Goal: Information Seeking & Learning: Learn about a topic

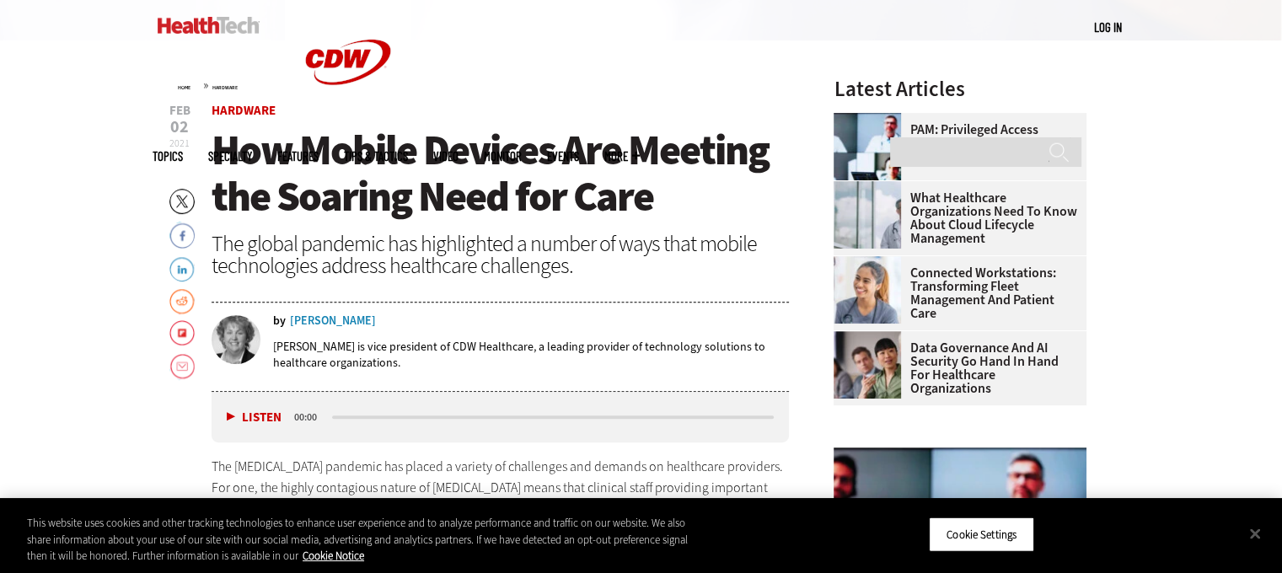
click at [583, 267] on div "The global pandemic has highlighted a number of ways that mobile technologies a…" at bounding box center [501, 255] width 578 height 44
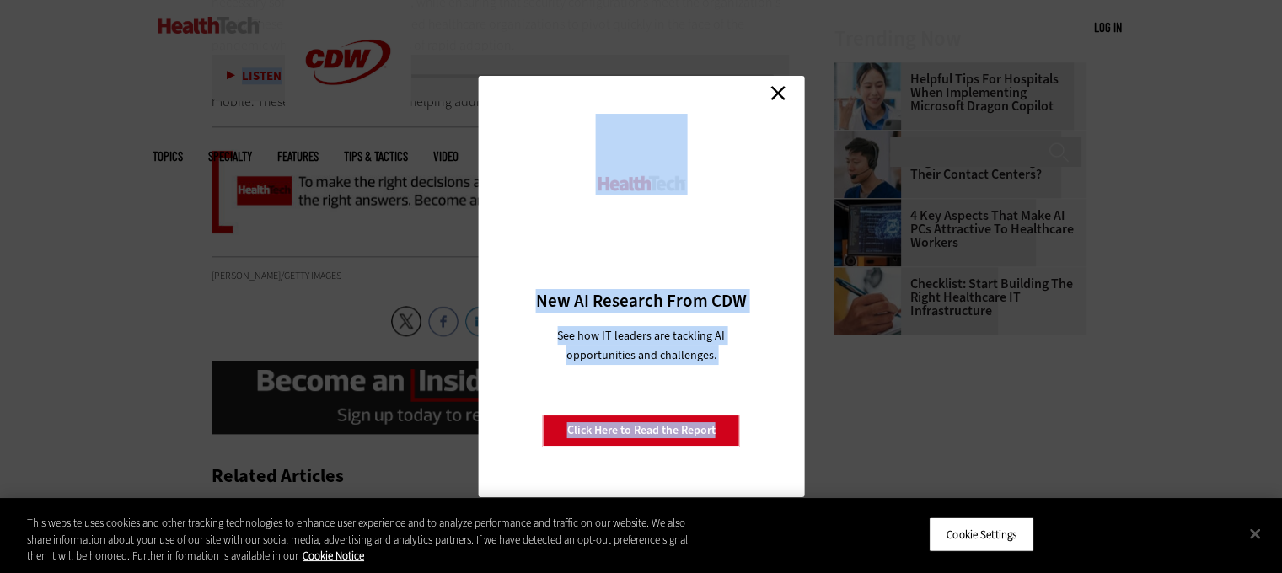
scroll to position [1961, 0]
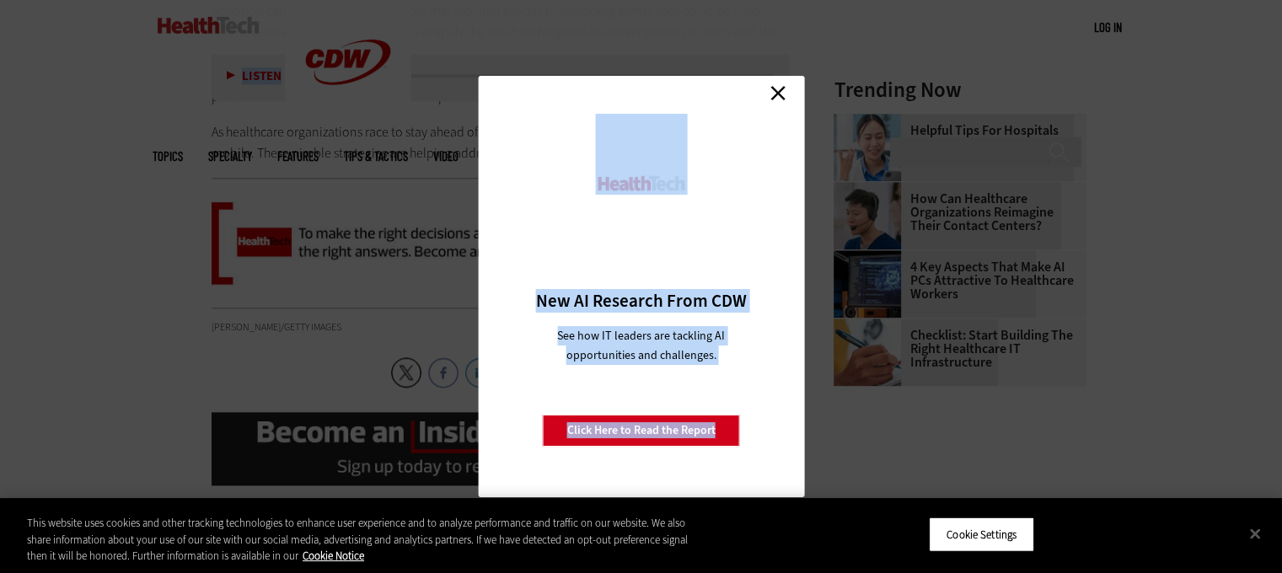
drag, startPoint x: 209, startPoint y: 164, endPoint x: 641, endPoint y: 114, distance: 434.4
click at [774, 90] on link "Close" at bounding box center [777, 92] width 25 height 25
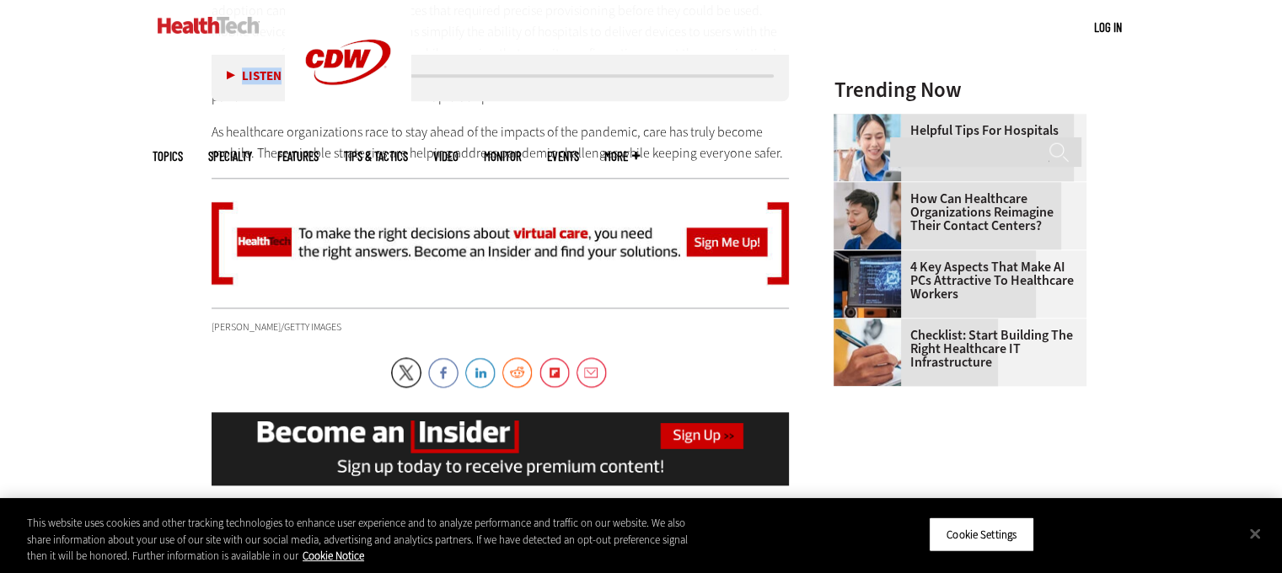
scroll to position [1793, 0]
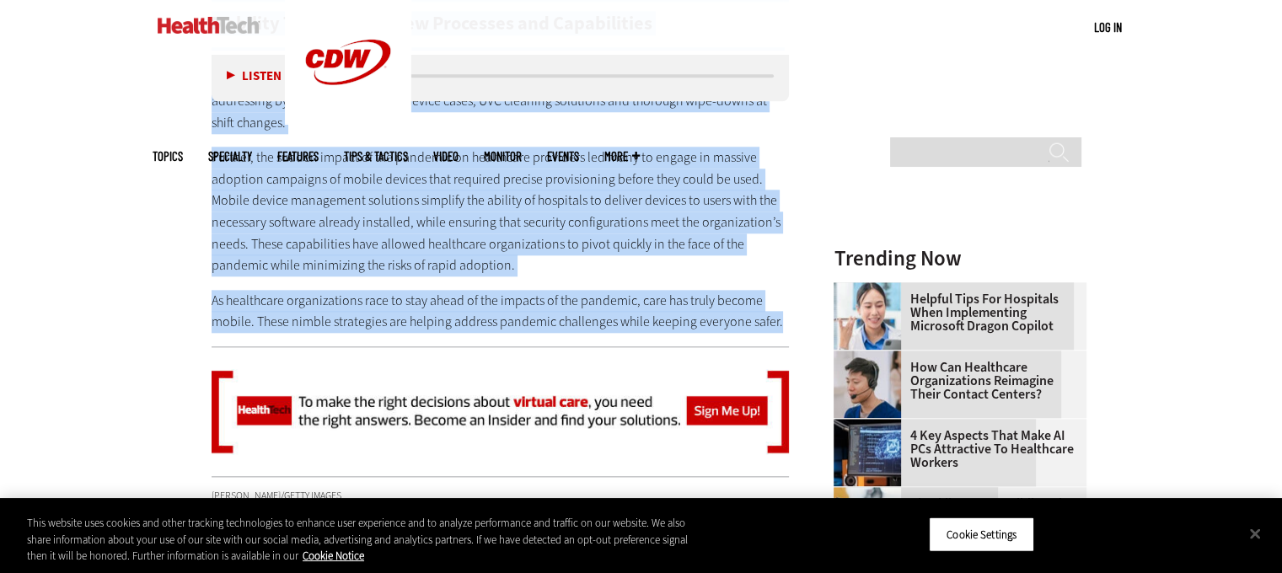
drag, startPoint x: 782, startPoint y: 280, endPoint x: 325, endPoint y: 156, distance: 474.2
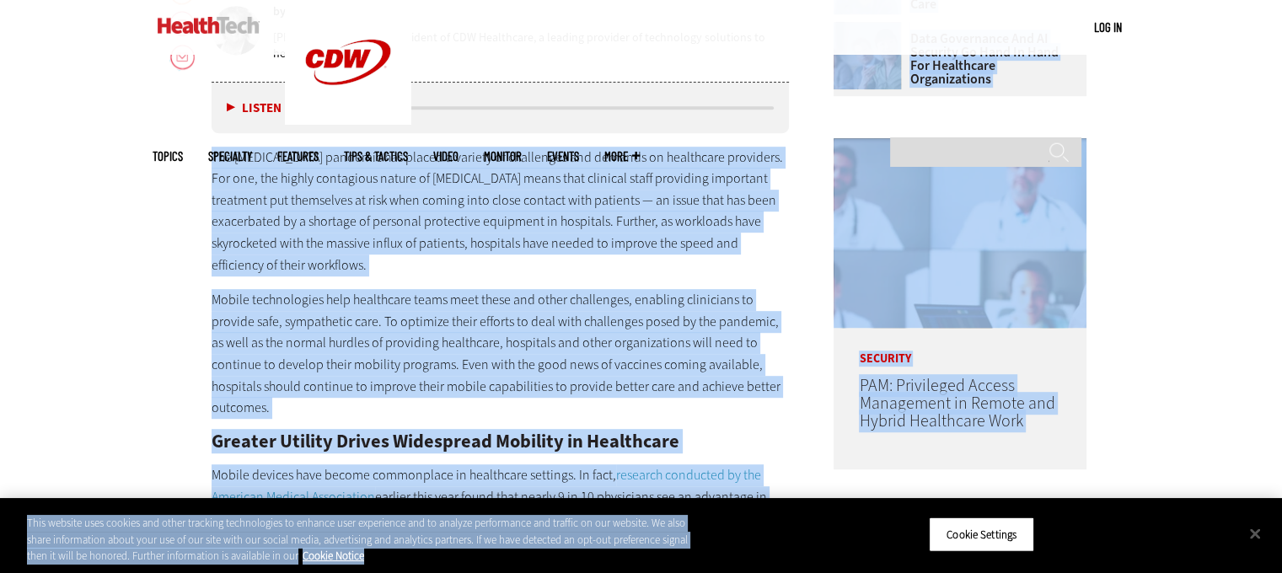
scroll to position [892, 0]
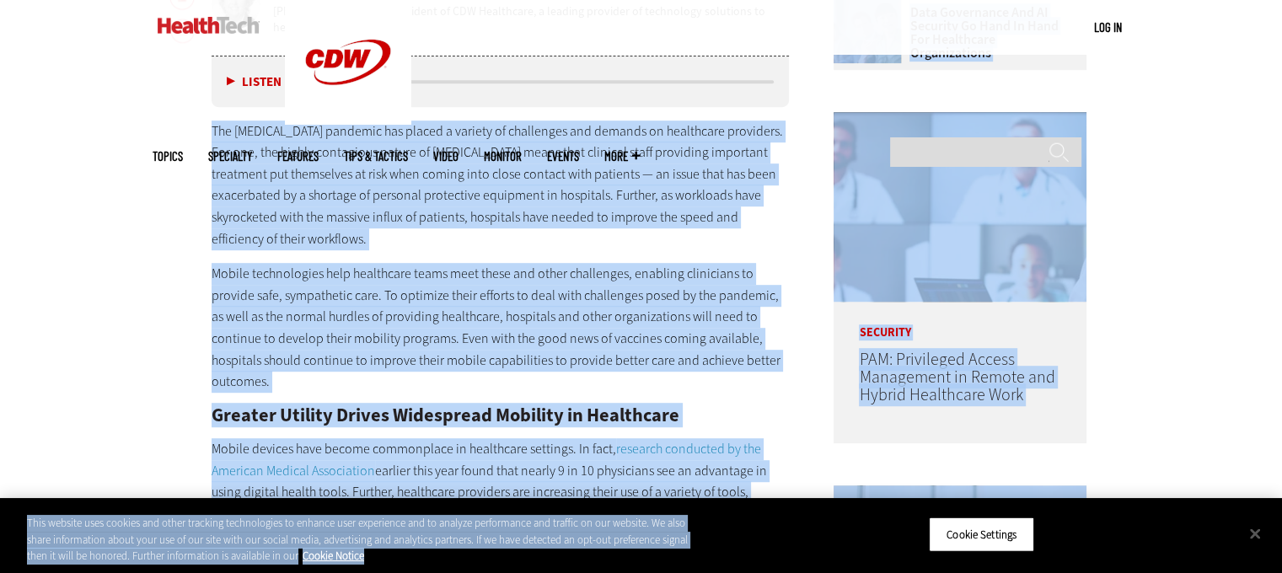
drag, startPoint x: 209, startPoint y: 158, endPoint x: 783, endPoint y: 478, distance: 657.3
click at [1255, 538] on button "Close" at bounding box center [1255, 533] width 37 height 37
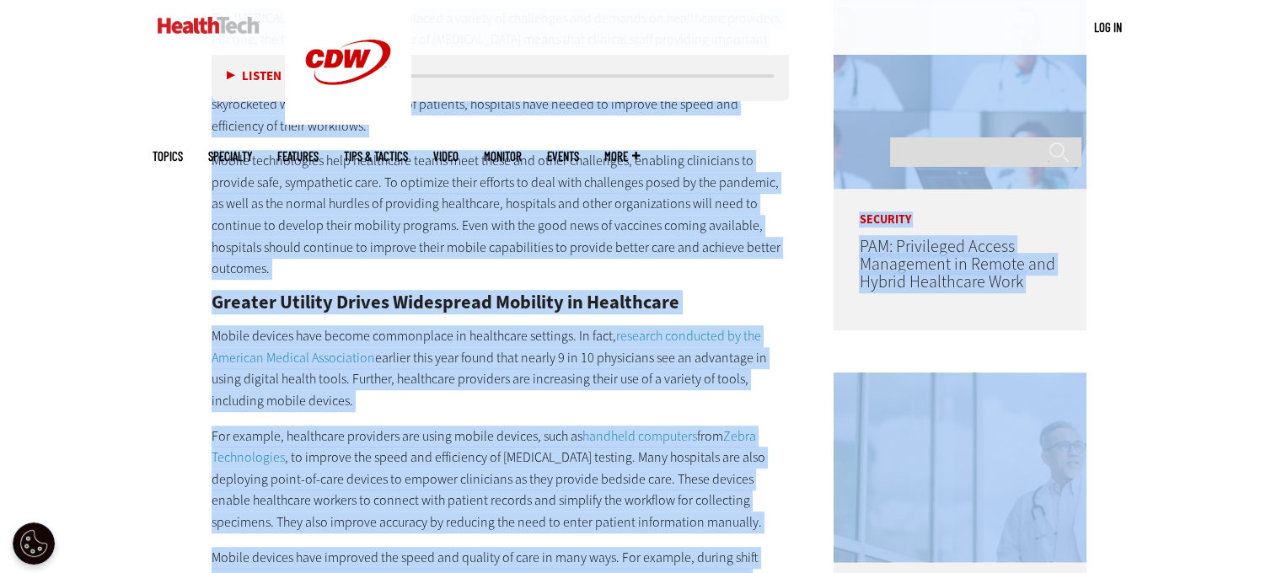
scroll to position [1229, 0]
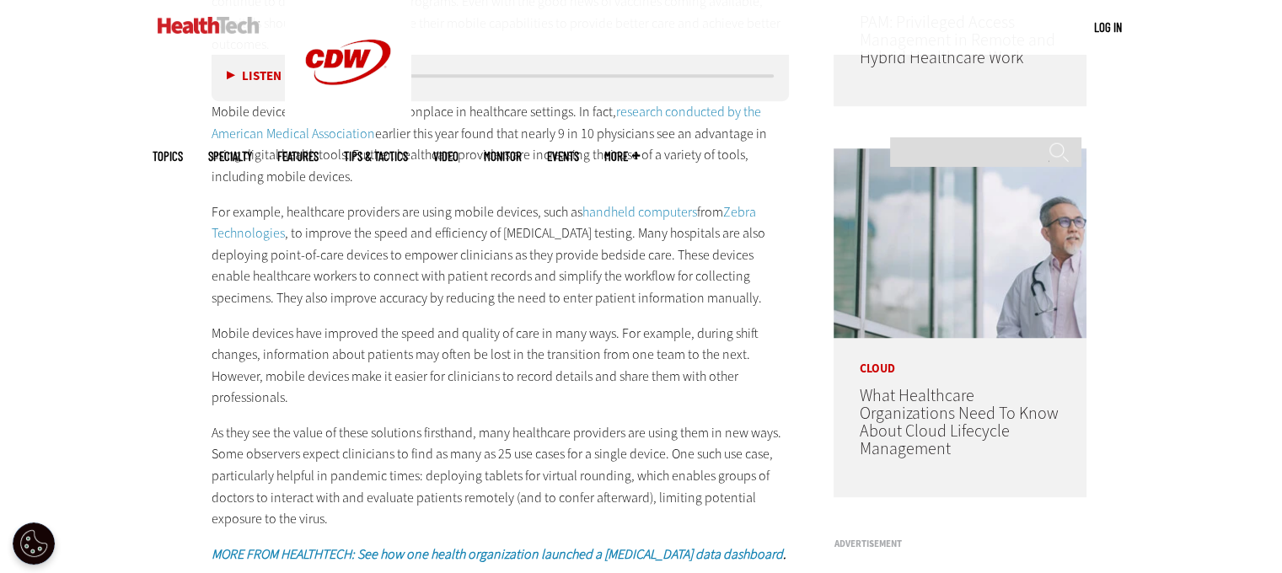
click at [509, 483] on p "As they see the value of these solutions firsthand, many healthcare providers a…" at bounding box center [501, 476] width 578 height 108
click at [360, 460] on p "As they see the value of these solutions firsthand, many healthcare providers a…" at bounding box center [501, 476] width 578 height 108
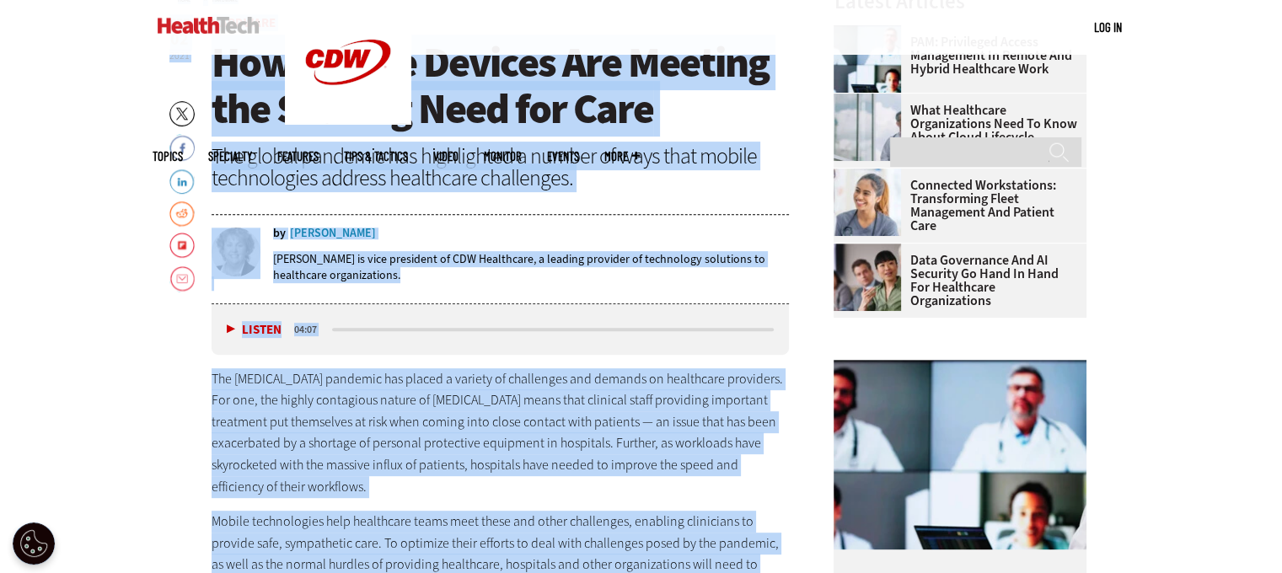
scroll to position [0, 0]
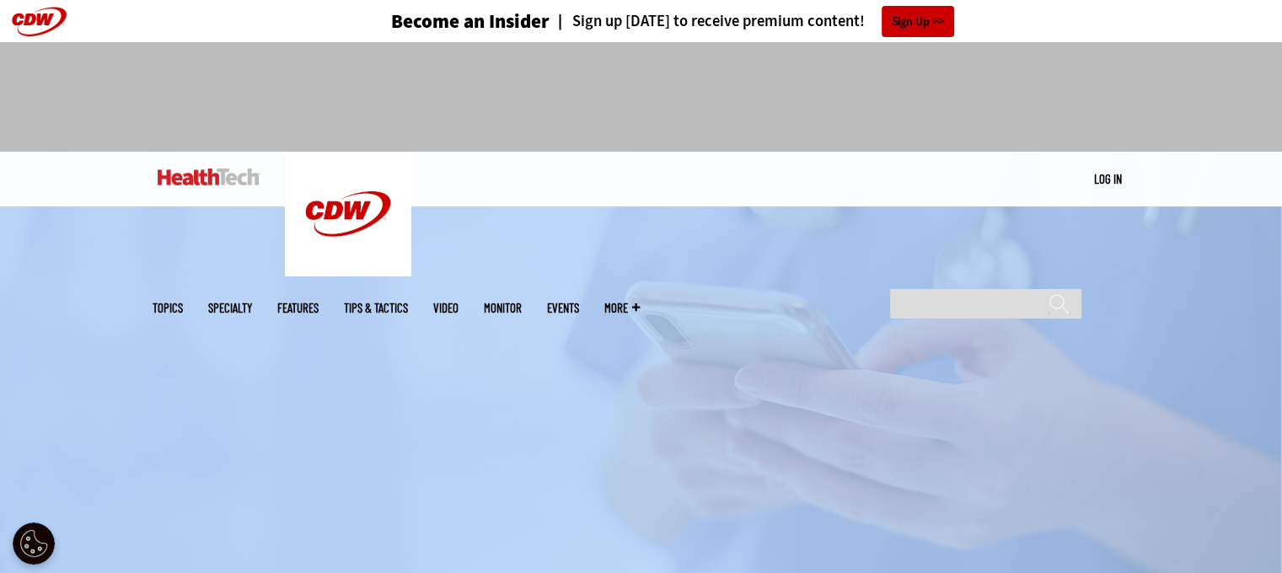
drag, startPoint x: 337, startPoint y: 469, endPoint x: 298, endPoint y: 542, distance: 82.6
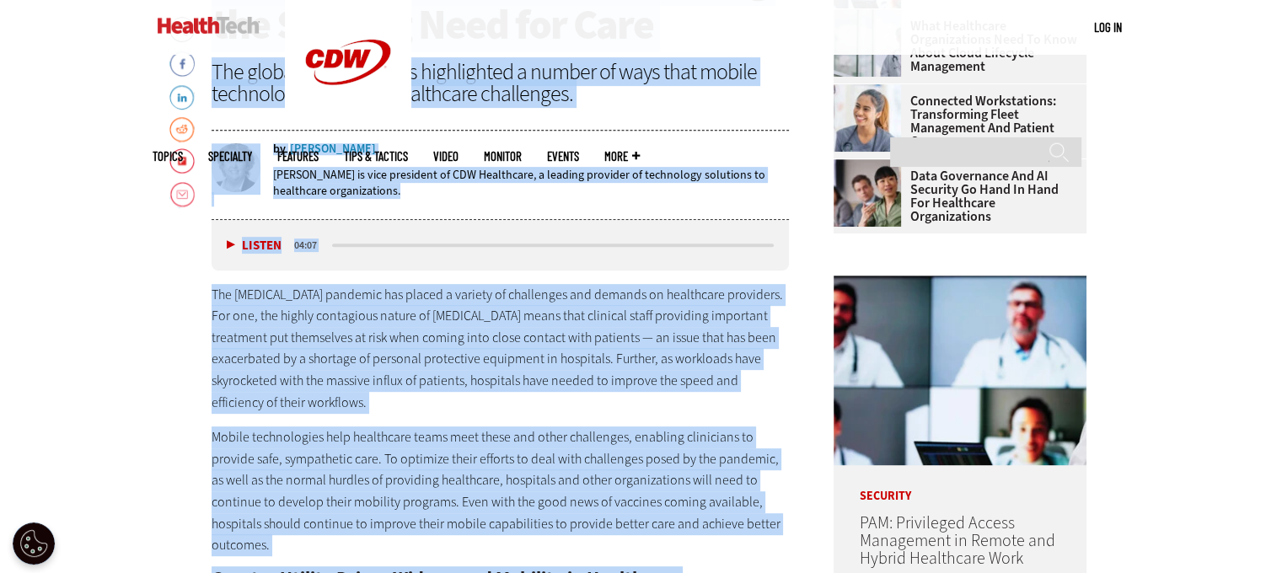
scroll to position [759, 0]
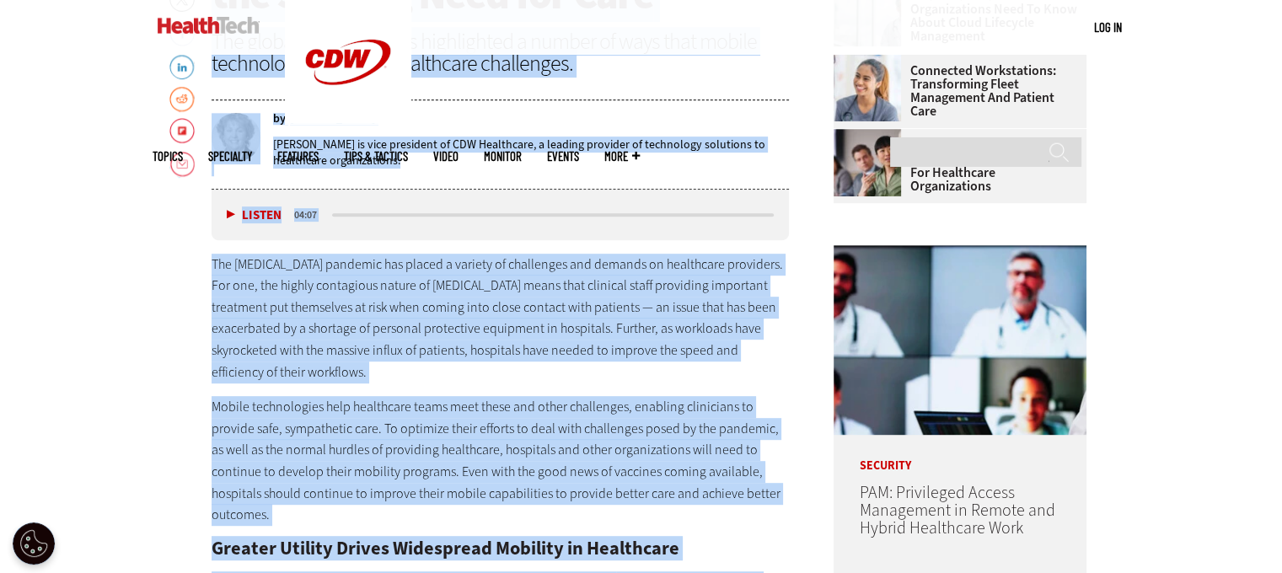
click at [427, 396] on p "Mobile technologies help healthcare teams meet these and other challenges, enab…" at bounding box center [501, 461] width 578 height 130
drag, startPoint x: 155, startPoint y: 261, endPoint x: 229, endPoint y: 272, distance: 75.0
click at [288, 286] on p "The [MEDICAL_DATA] pandemic has placed a variety of challenges and demands on h…" at bounding box center [501, 319] width 578 height 130
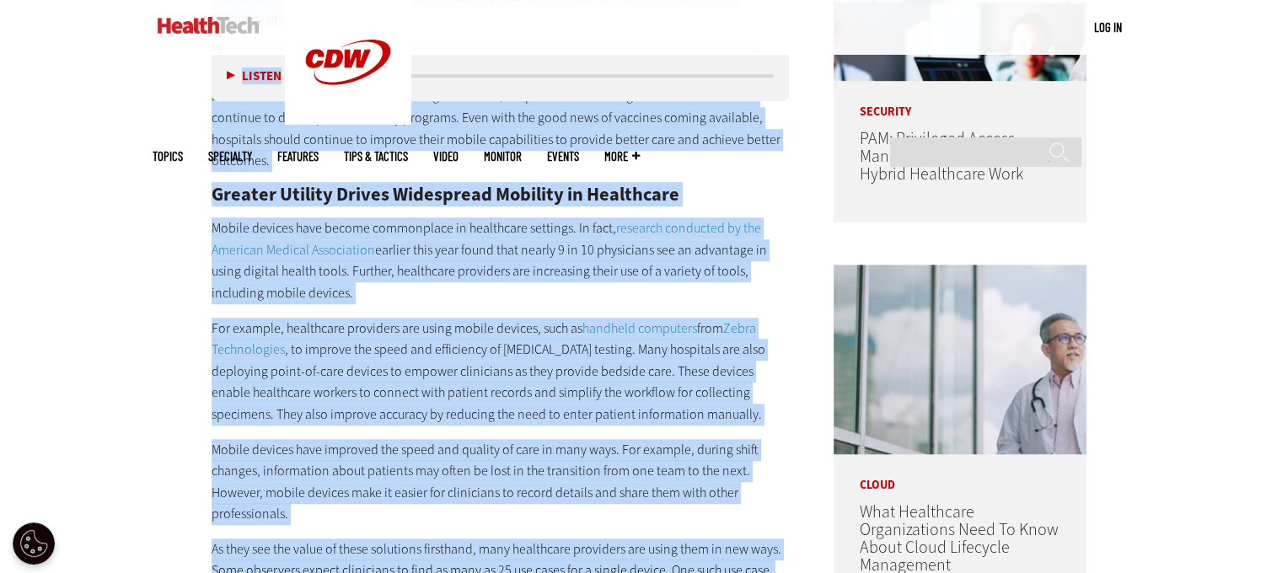
scroll to position [1103, 0]
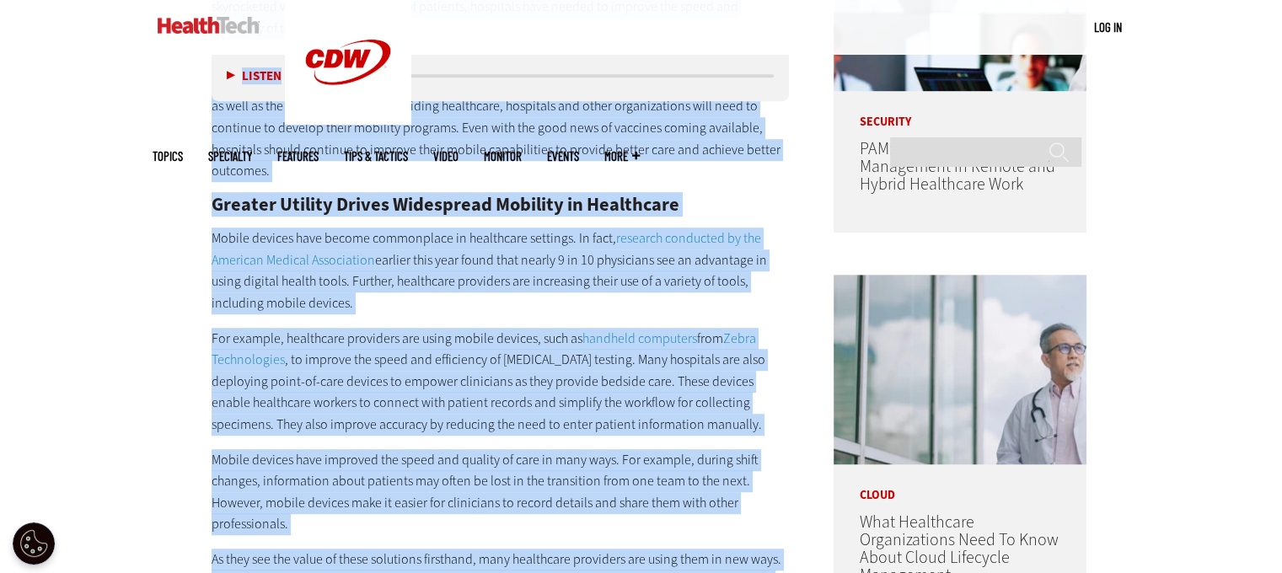
click at [604, 378] on p "For example, healthcare providers are using mobile devices, such as handheld co…" at bounding box center [501, 382] width 578 height 108
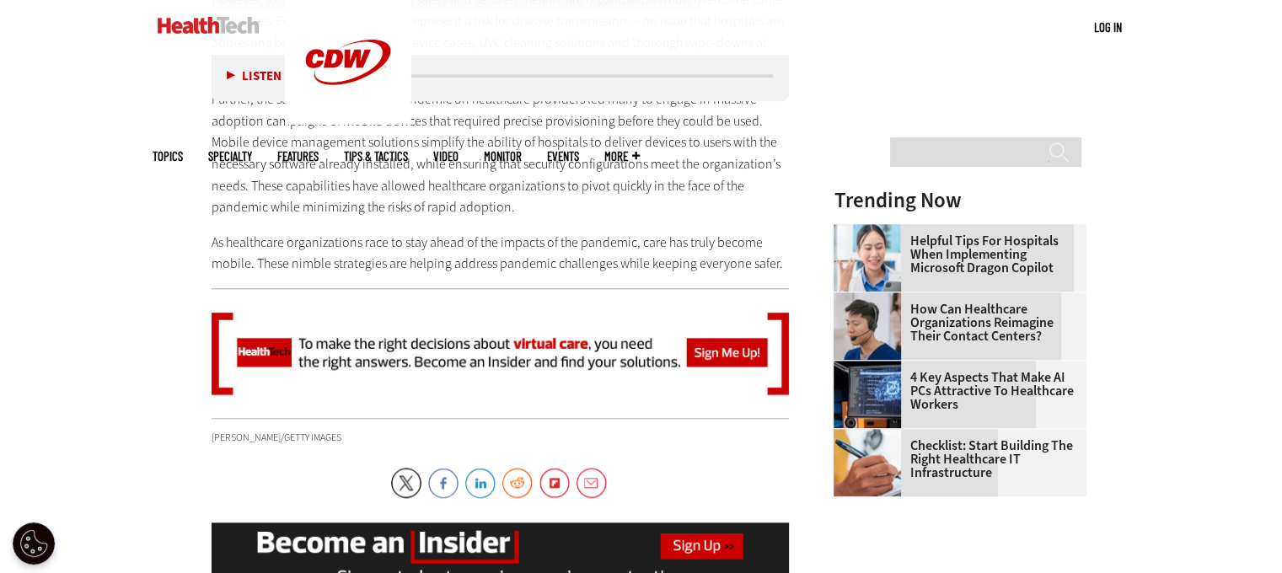
scroll to position [1784, 0]
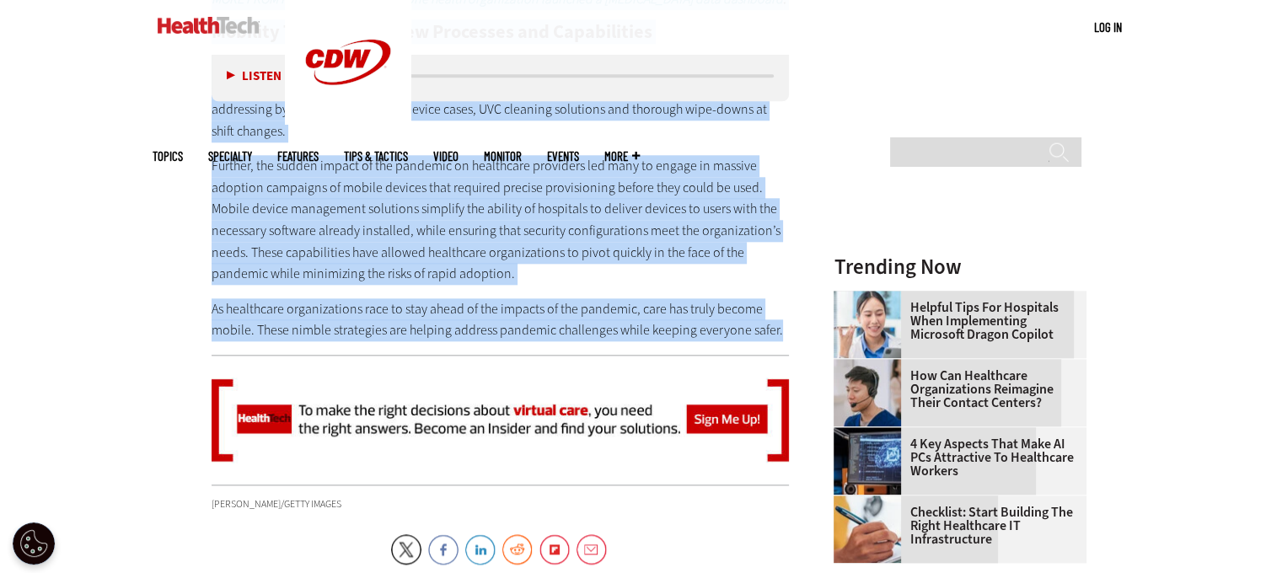
drag, startPoint x: 593, startPoint y: 319, endPoint x: 508, endPoint y: 225, distance: 126.6
copy div "Many hospitals are also deploying point-of-care devices to empower clinicians a…"
